Goal: Task Accomplishment & Management: Use online tool/utility

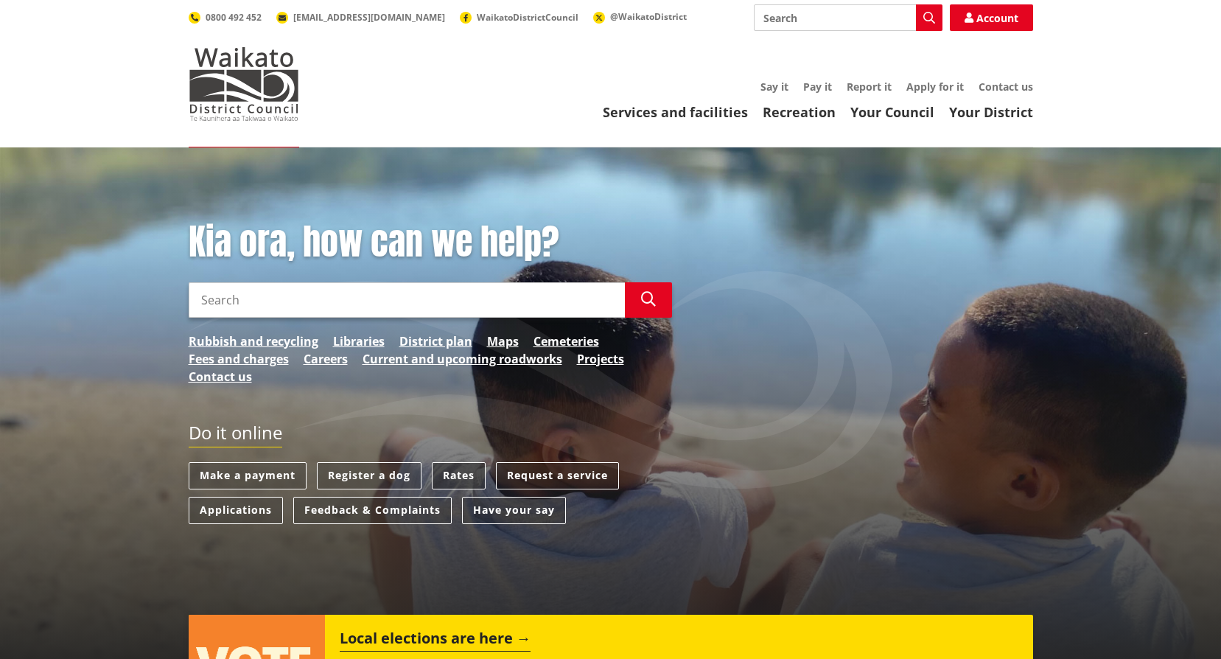
click at [469, 472] on link "Rates" at bounding box center [459, 475] width 54 height 27
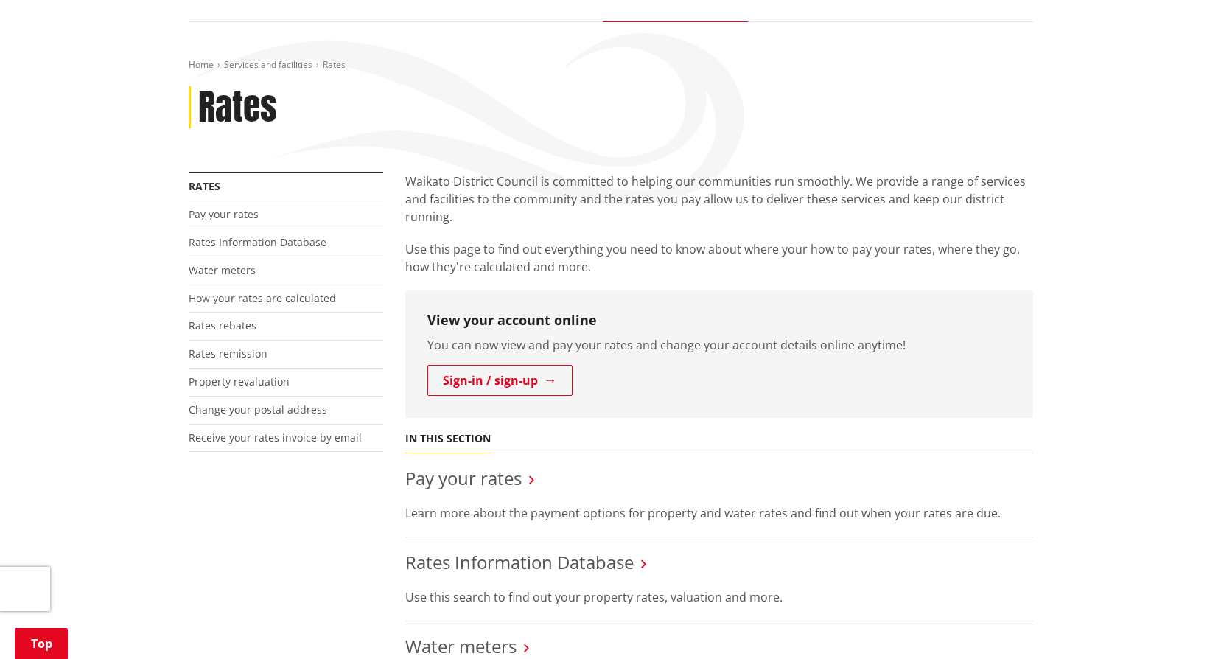
scroll to position [295, 0]
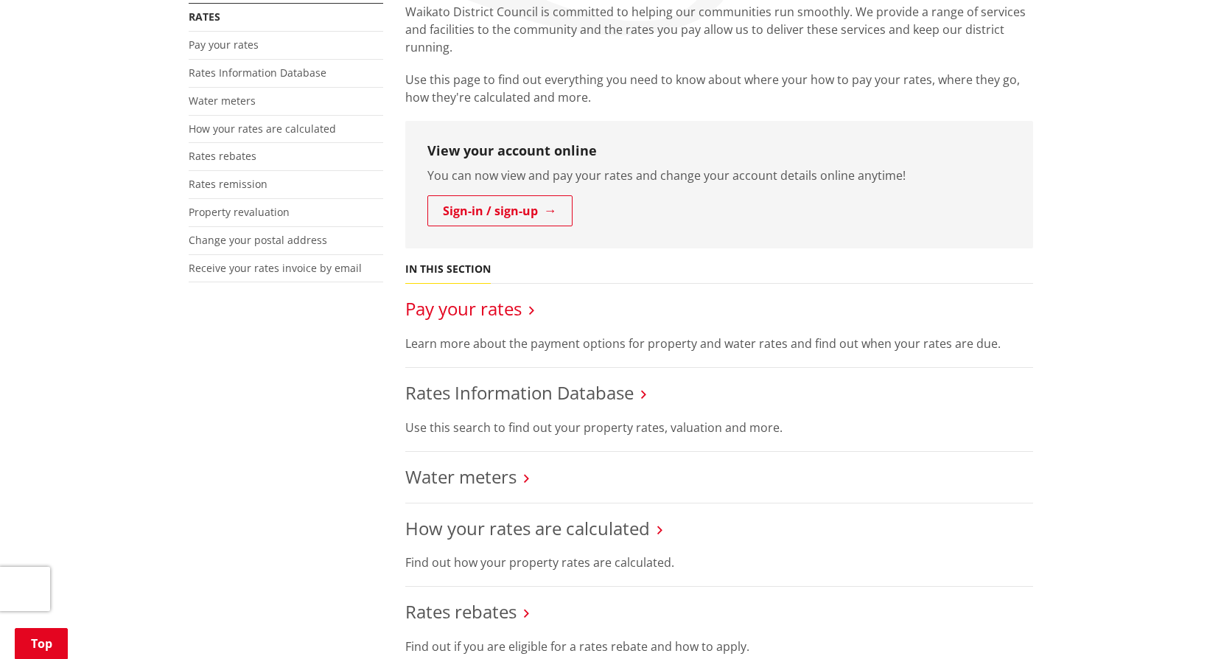
click at [491, 310] on link "Pay your rates" at bounding box center [463, 308] width 116 height 24
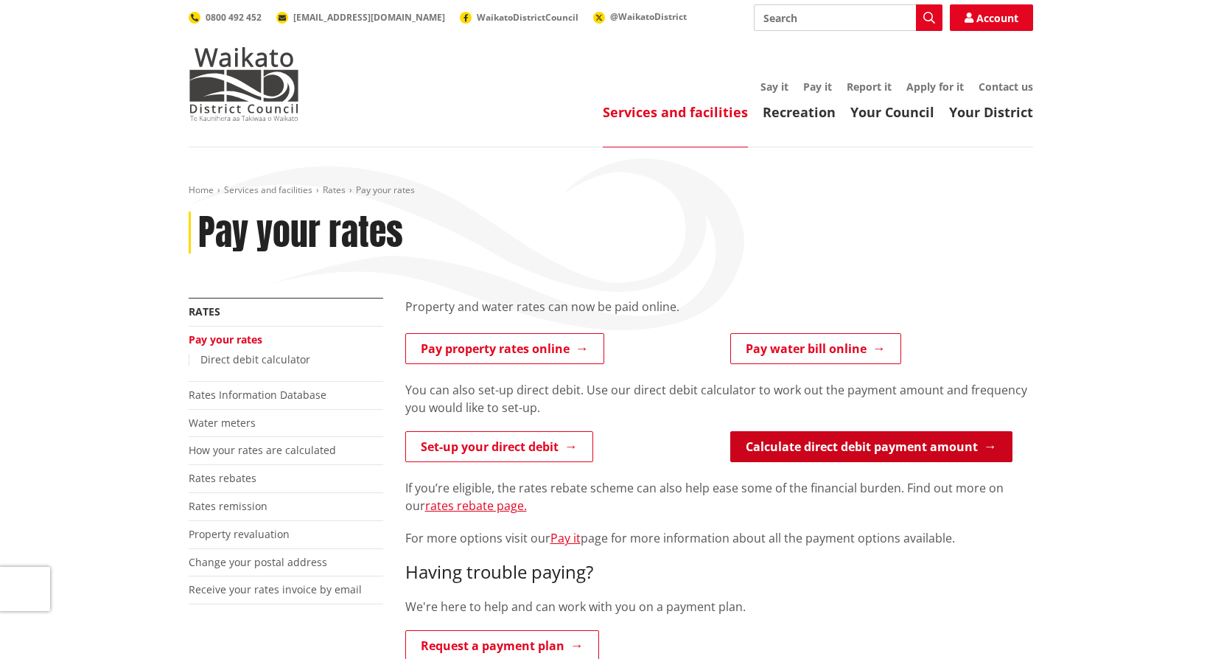
click at [868, 444] on link "Calculate direct debit payment amount" at bounding box center [871, 446] width 282 height 31
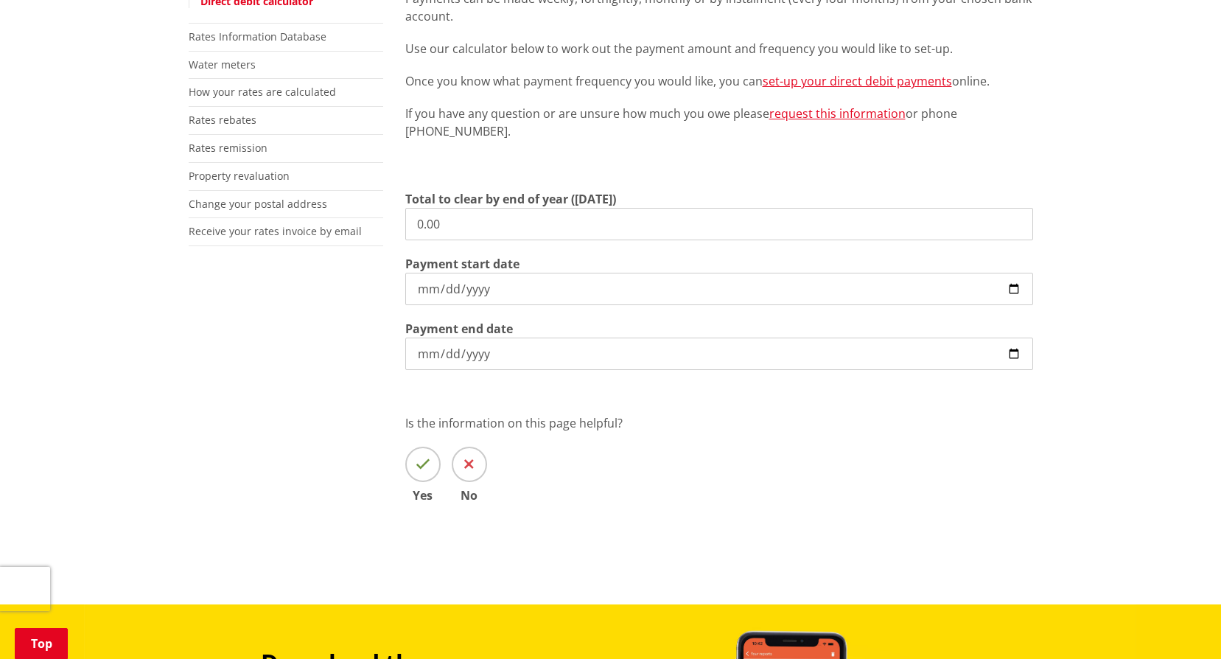
scroll to position [368, 0]
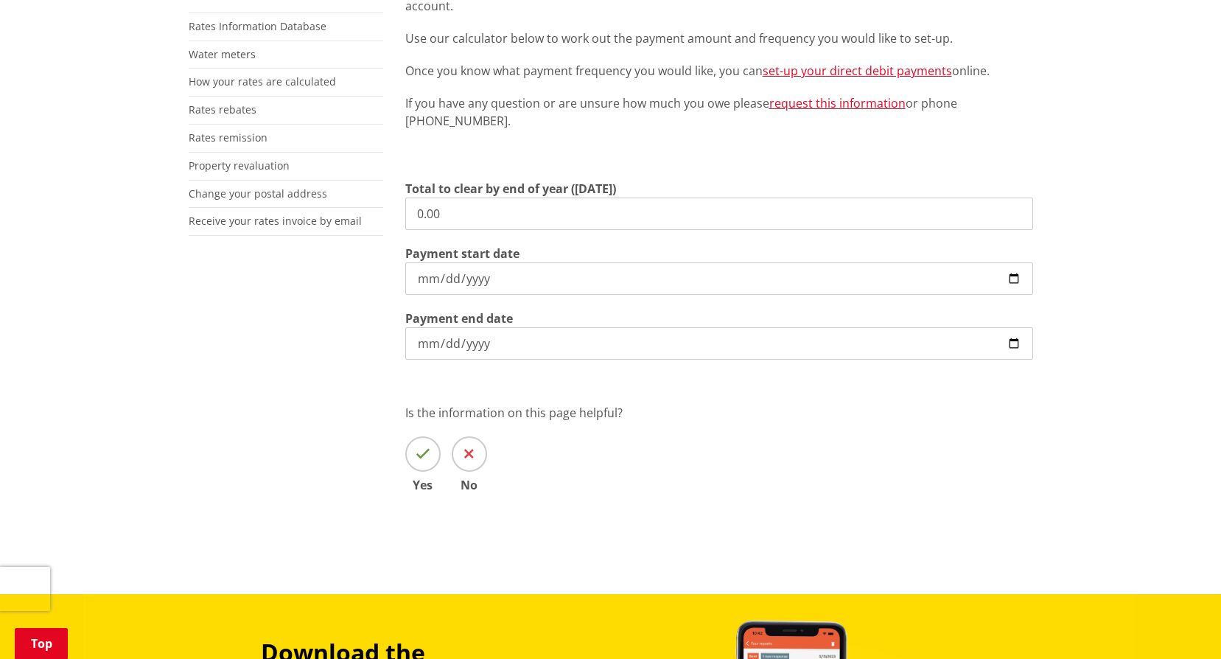
drag, startPoint x: 449, startPoint y: 214, endPoint x: 394, endPoint y: 215, distance: 55.3
click at [394, 215] on div "Direct debit is a simple and convenient way to pay your rates, water and debtor…" at bounding box center [719, 232] width 650 height 606
type input "4,278.35"
